Goal: Navigation & Orientation: Understand site structure

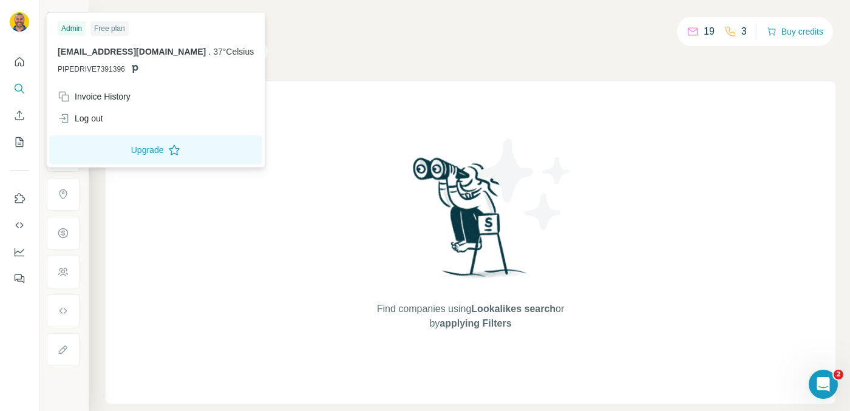
click at [246, 114] on div "Find companies using Lookalikes search or by applying Filters" at bounding box center [471, 242] width 730 height 322
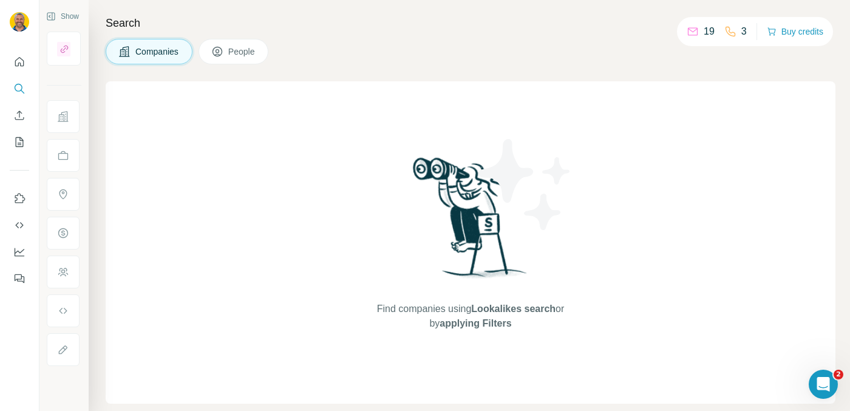
drag, startPoint x: 194, startPoint y: 337, endPoint x: 58, endPoint y: 109, distance: 265.3
click at [89, 109] on div "Search Companies People Find companies using Lookalikes search or by applying F…" at bounding box center [470, 205] width 762 height 411
click at [293, 143] on div "Find companies using Lookalikes search or by applying Filters" at bounding box center [471, 242] width 730 height 322
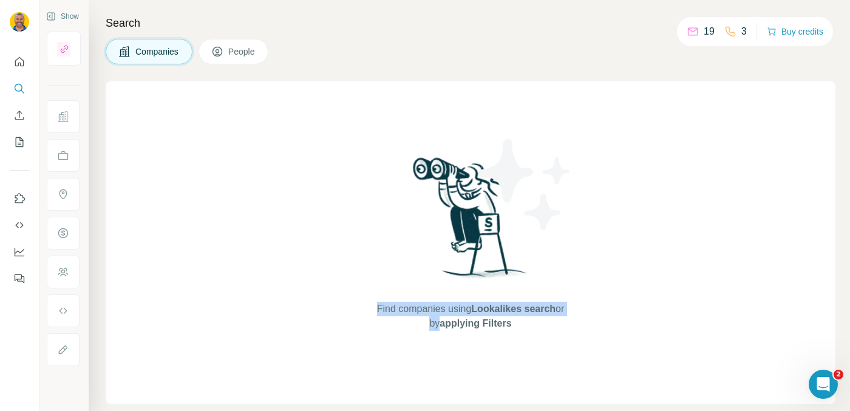
click at [293, 143] on div "Find companies using Lookalikes search or by applying Filters" at bounding box center [471, 242] width 730 height 322
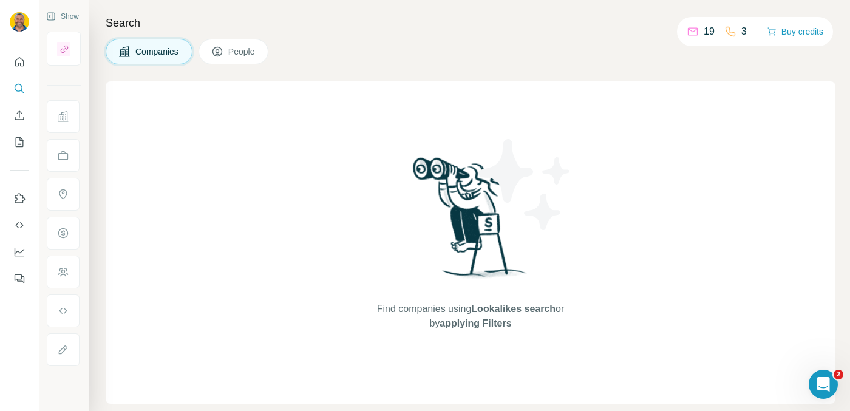
click at [157, 83] on div "Find companies using Lookalikes search or by applying Filters" at bounding box center [471, 242] width 730 height 322
click at [22, 67] on icon "Quick start" at bounding box center [19, 62] width 12 height 12
